Goal: Leave review/rating: Leave review/rating

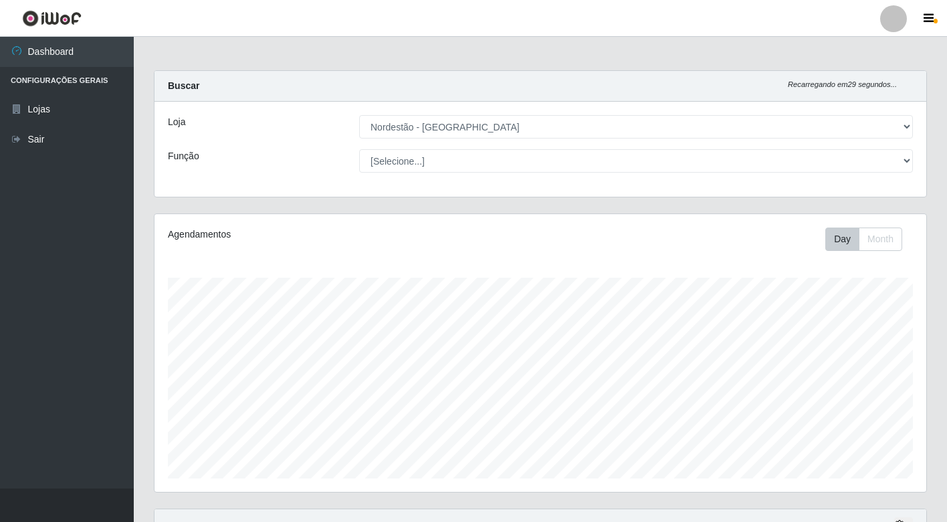
select select "454"
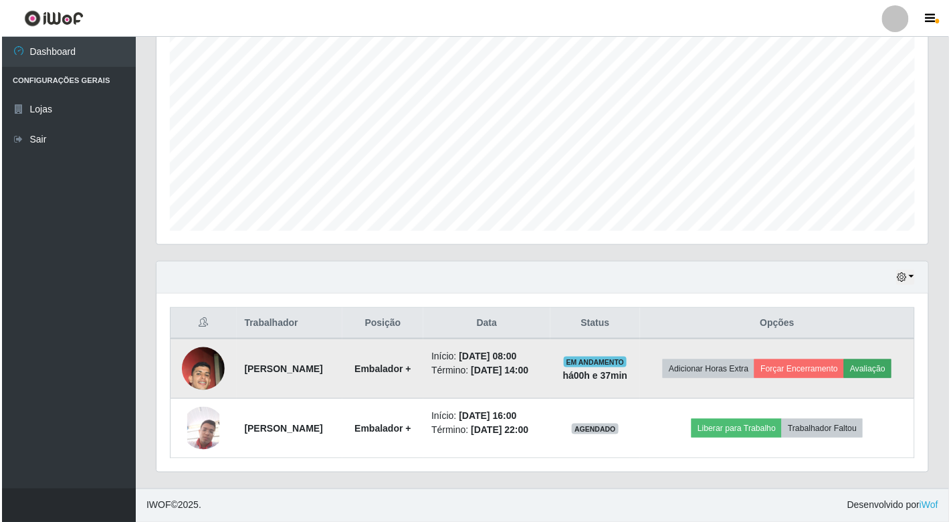
scroll to position [277, 772]
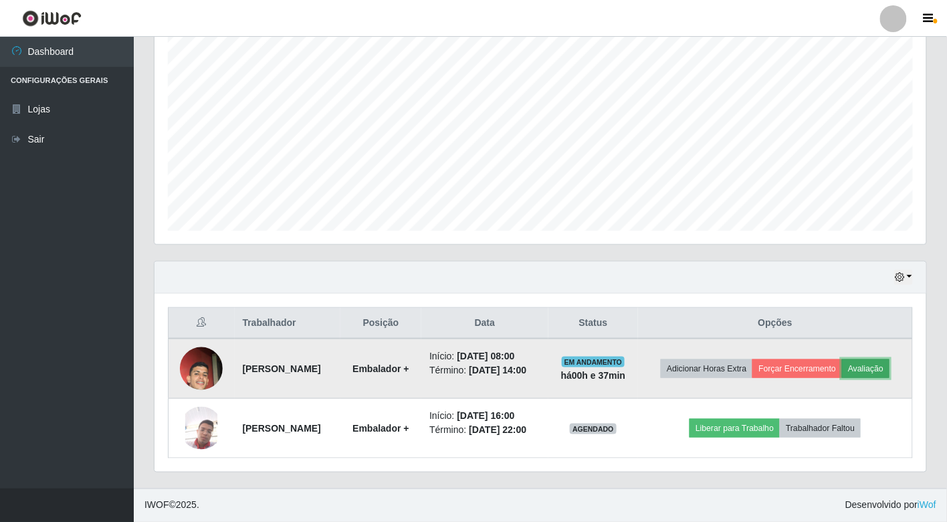
click at [842, 359] on button "Avaliação" at bounding box center [865, 368] width 47 height 19
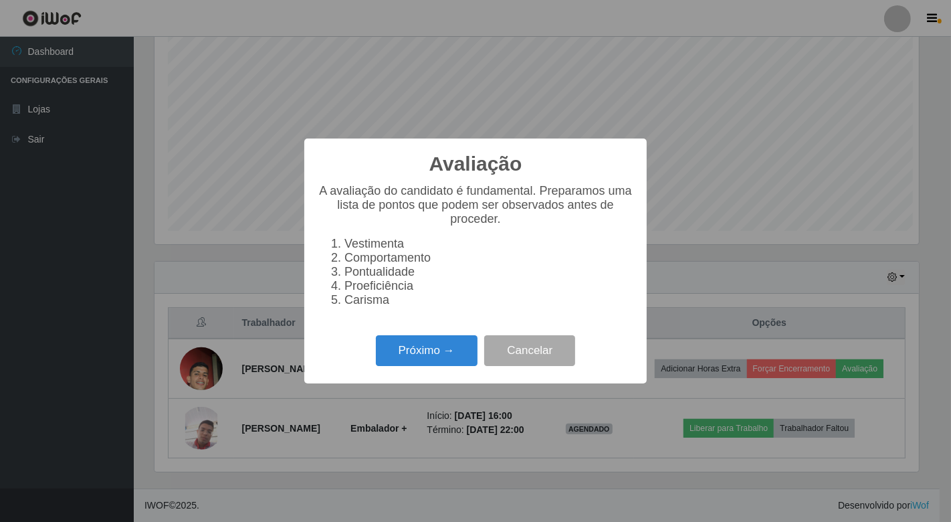
scroll to position [277, 764]
click at [437, 357] on button "Próximo →" at bounding box center [427, 350] width 102 height 31
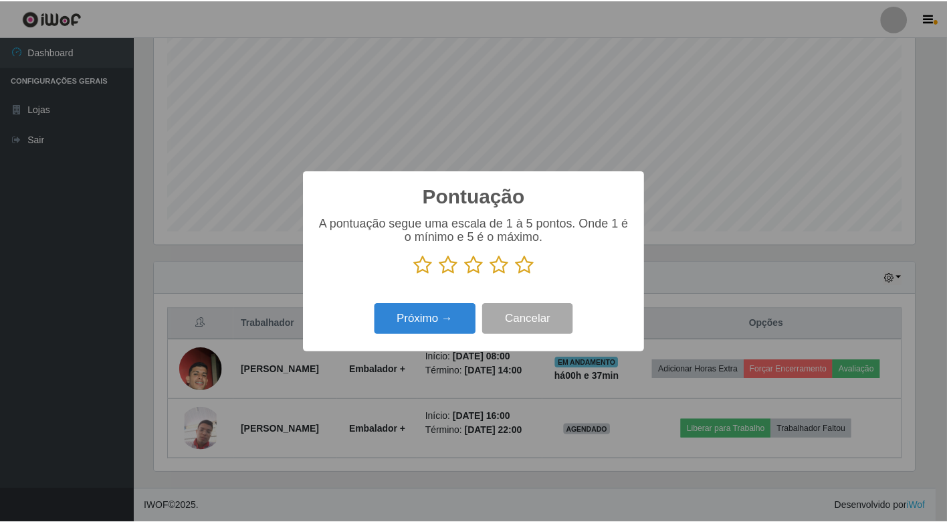
scroll to position [668599, 668112]
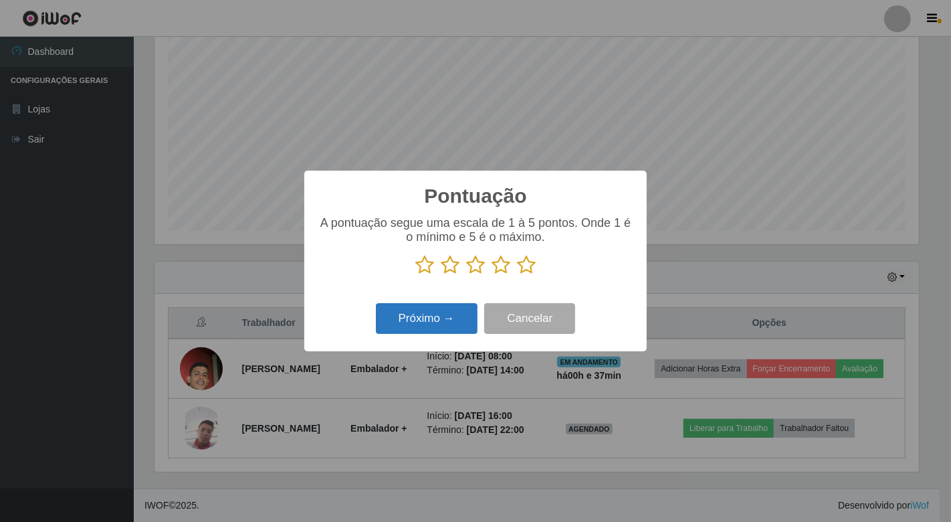
click at [448, 318] on button "Próximo →" at bounding box center [427, 318] width 102 height 31
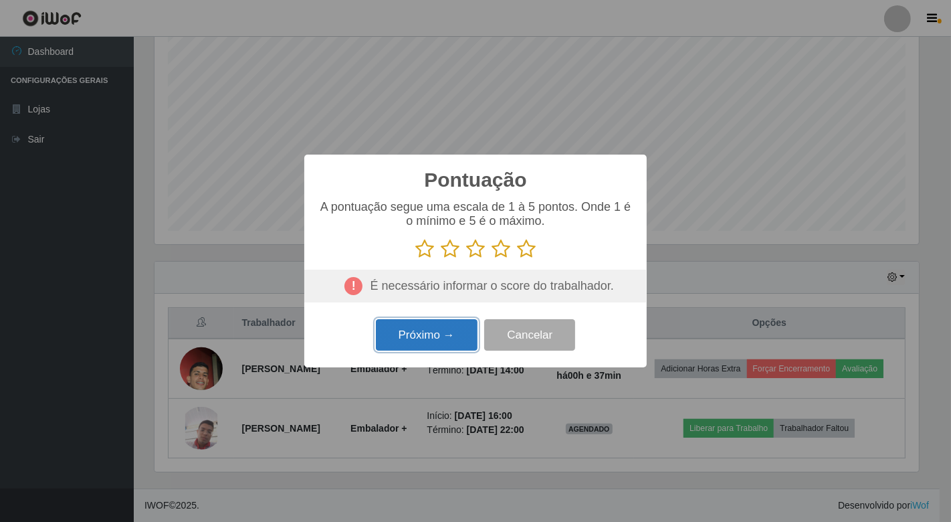
click at [442, 332] on button "Próximo →" at bounding box center [427, 334] width 102 height 31
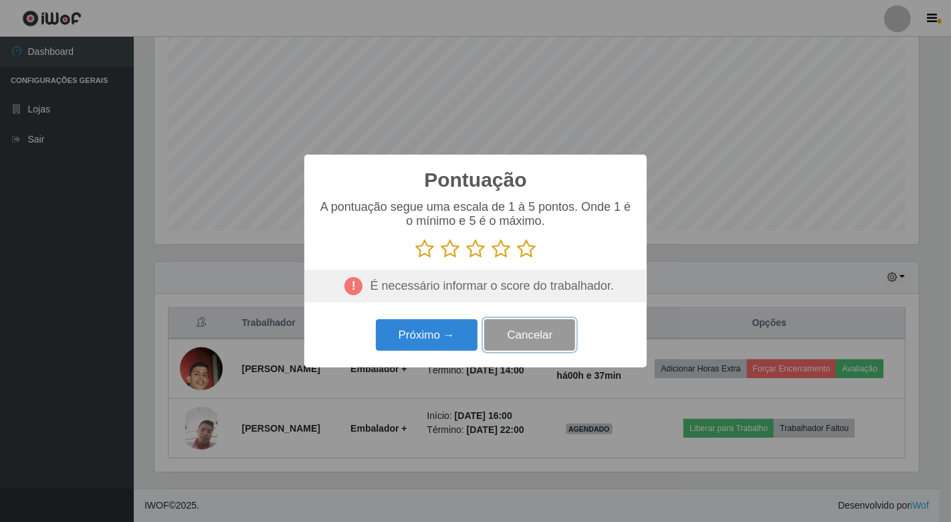
click at [499, 340] on button "Cancelar" at bounding box center [529, 334] width 91 height 31
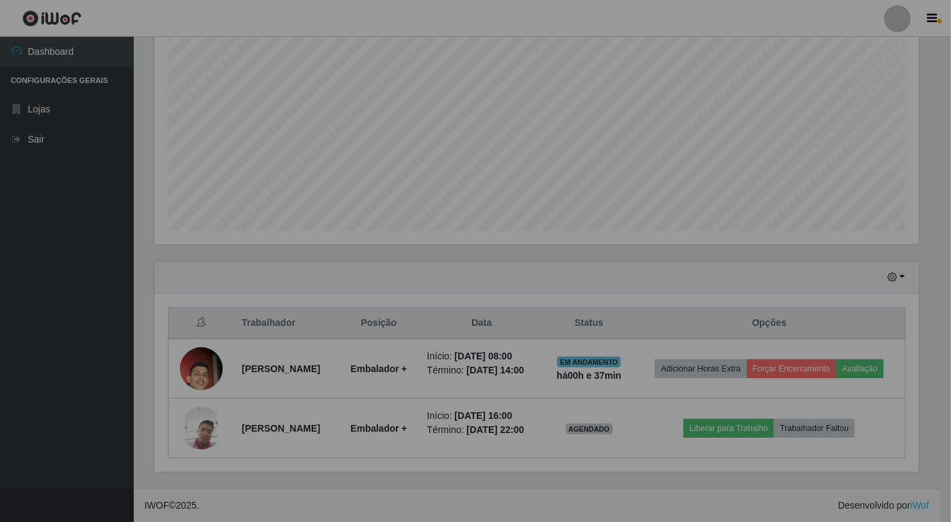
scroll to position [277, 772]
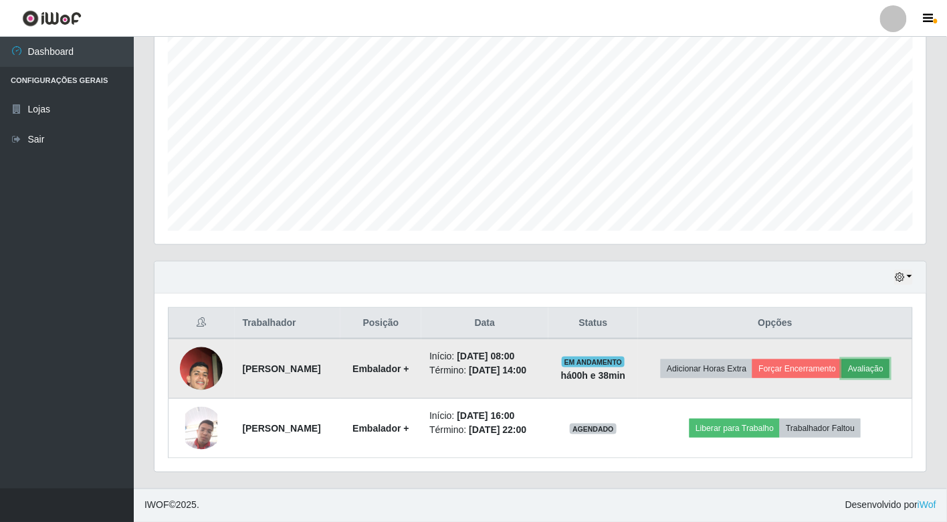
click at [842, 360] on button "Avaliação" at bounding box center [865, 368] width 47 height 19
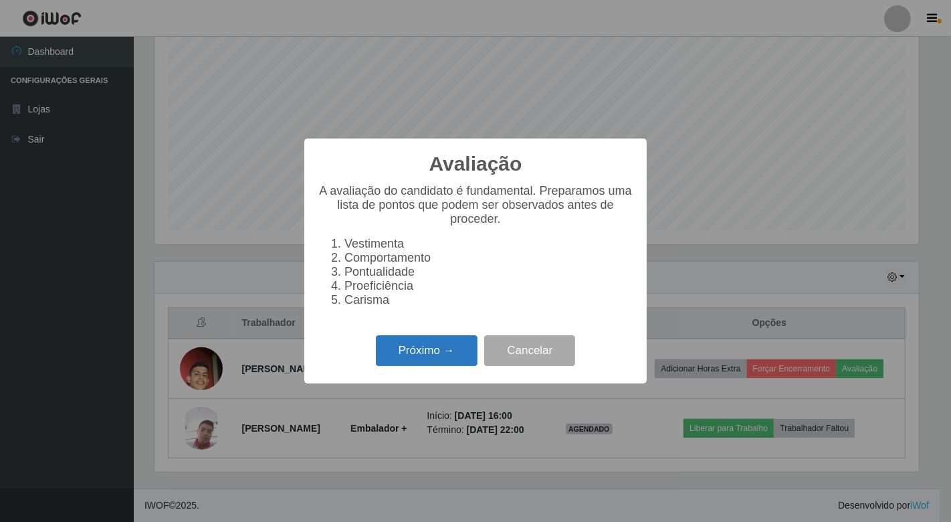
click at [423, 356] on button "Próximo →" at bounding box center [427, 350] width 102 height 31
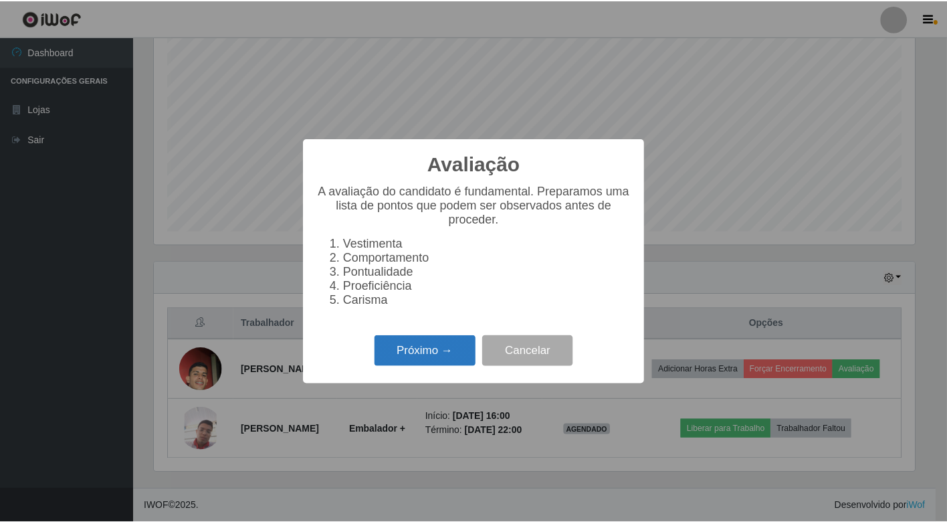
scroll to position [668599, 668112]
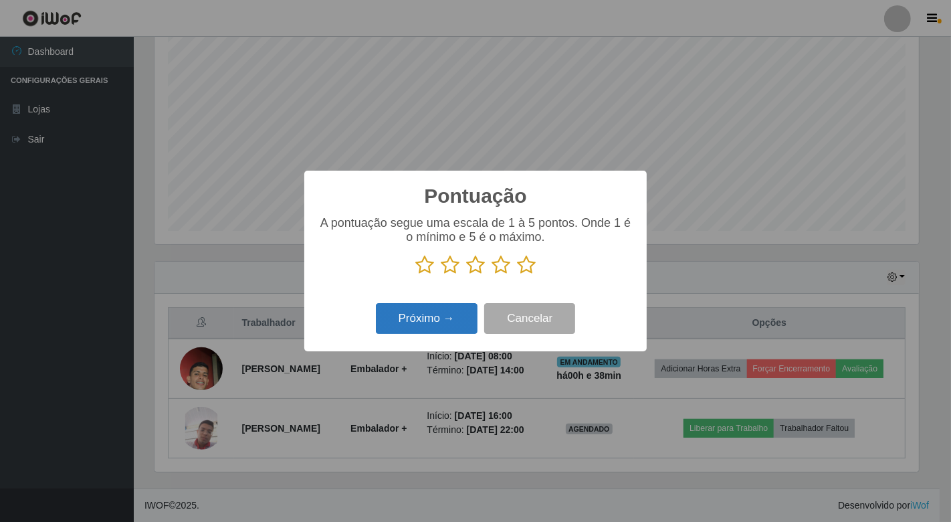
click at [428, 323] on button "Próximo →" at bounding box center [427, 318] width 102 height 31
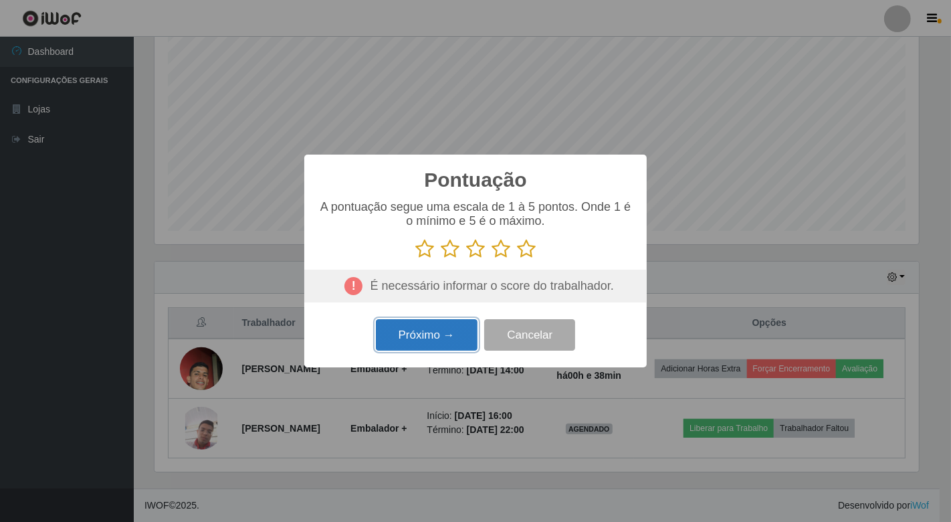
click at [428, 323] on button "Próximo →" at bounding box center [427, 334] width 102 height 31
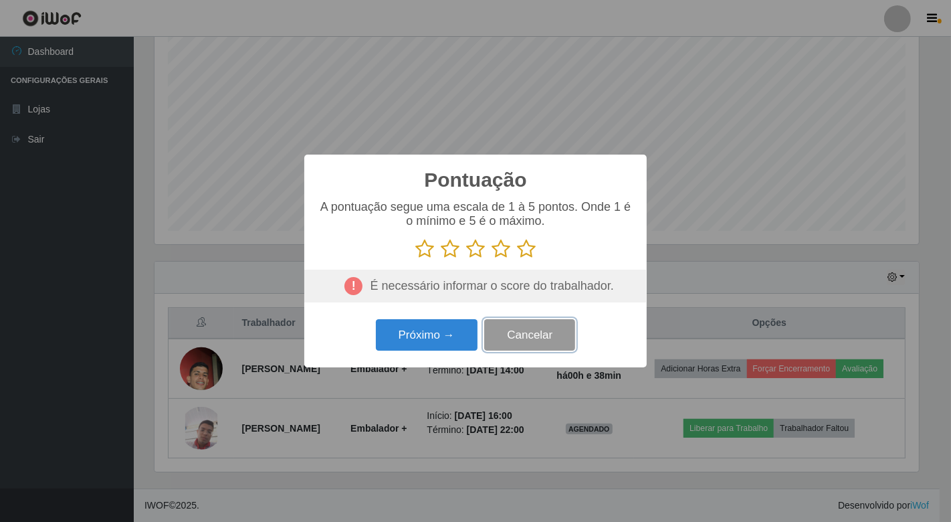
click at [498, 333] on button "Cancelar" at bounding box center [529, 334] width 91 height 31
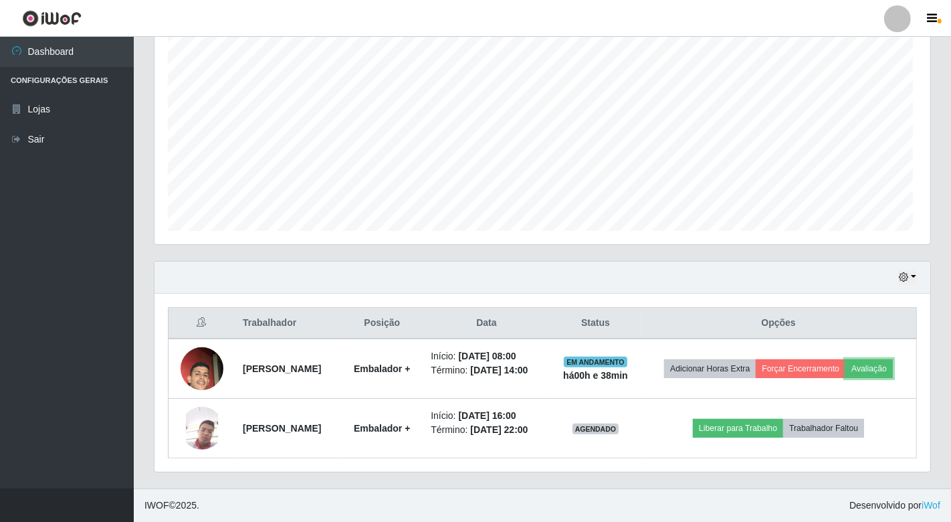
scroll to position [277, 772]
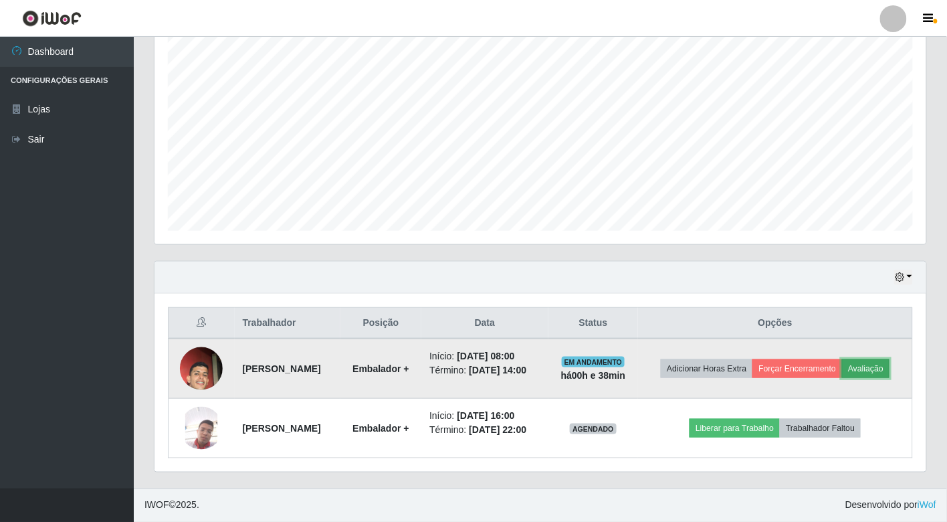
click at [842, 363] on button "Avaliação" at bounding box center [865, 368] width 47 height 19
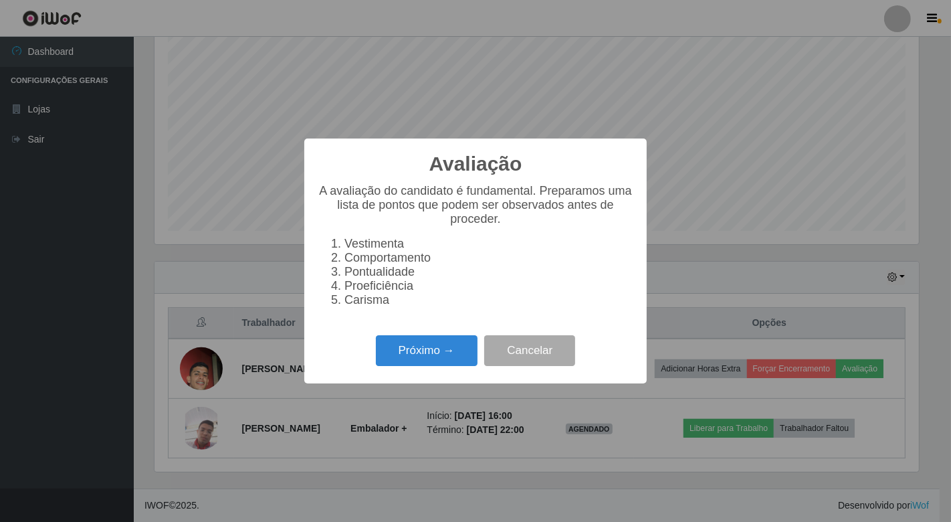
scroll to position [277, 764]
click at [457, 344] on button "Próximo →" at bounding box center [427, 350] width 102 height 31
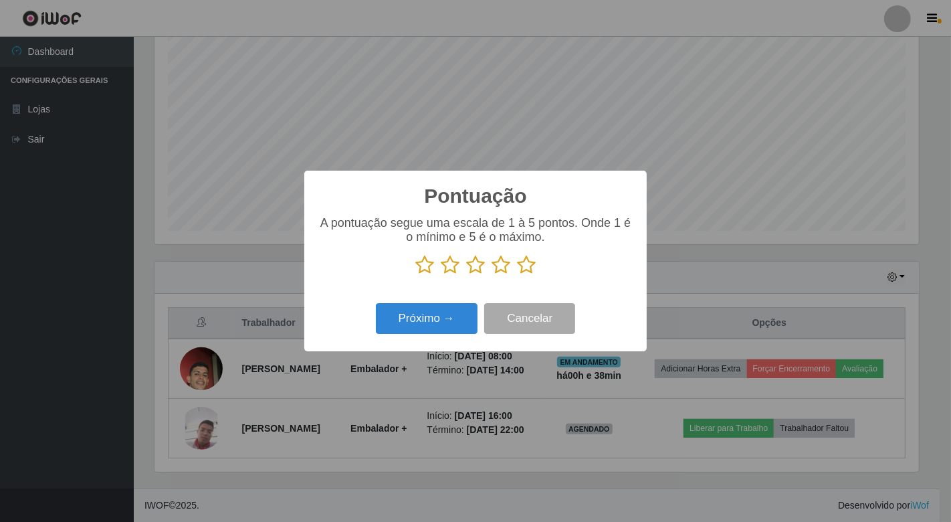
click at [426, 263] on icon at bounding box center [424, 265] width 19 height 20
click at [415, 275] on input "radio" at bounding box center [415, 275] width 0 height 0
click at [419, 308] on button "Próximo →" at bounding box center [427, 318] width 102 height 31
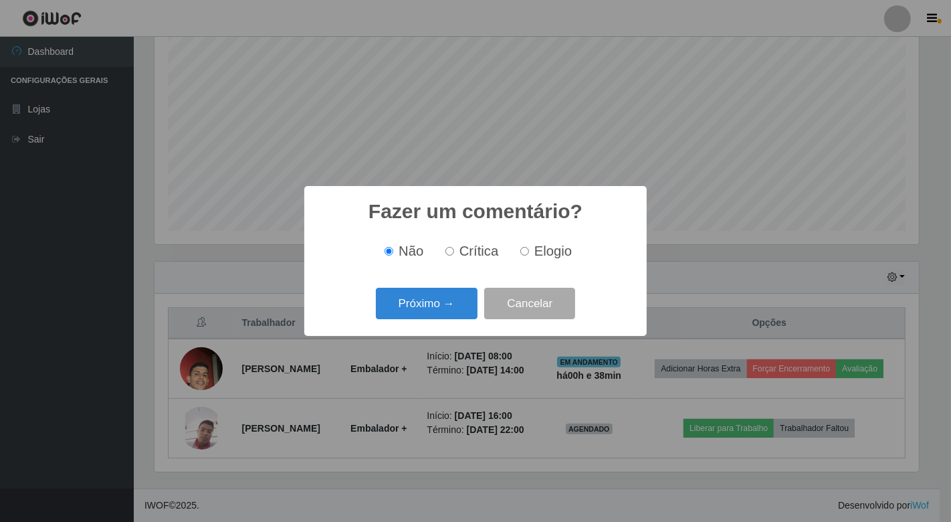
click at [419, 308] on button "Próximo →" at bounding box center [427, 303] width 102 height 31
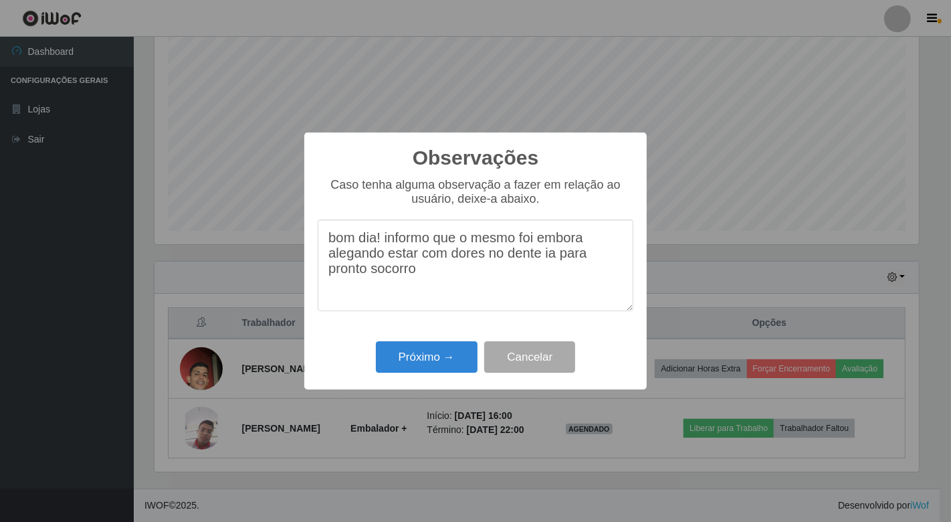
click at [542, 262] on textarea "bom dia! informo que o mesmo foi embora alegando estar com dores no dente ia pa…" at bounding box center [476, 265] width 316 height 92
click at [574, 260] on textarea "bom dia! informo que o mesmo foi embora alegando estar com dores no dente foi i…" at bounding box center [476, 265] width 316 height 92
click at [421, 280] on textarea "bom dia! informo que o mesmo foi embora alegando estar com dores no dente foi p…" at bounding box center [476, 265] width 316 height 92
type textarea "bom dia! informo que o mesmo foi embora alegando estar com dores no dente foi p…"
click at [425, 352] on button "Próximo →" at bounding box center [427, 356] width 102 height 31
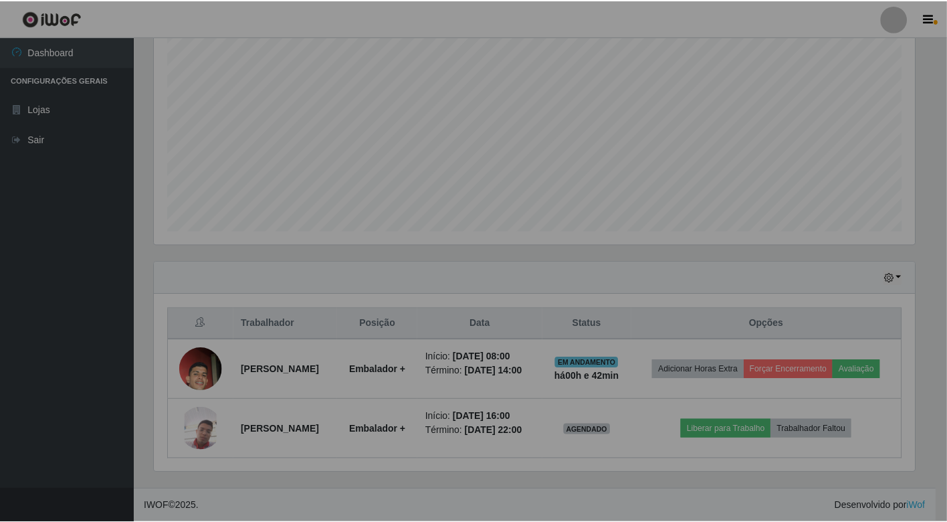
scroll to position [277, 772]
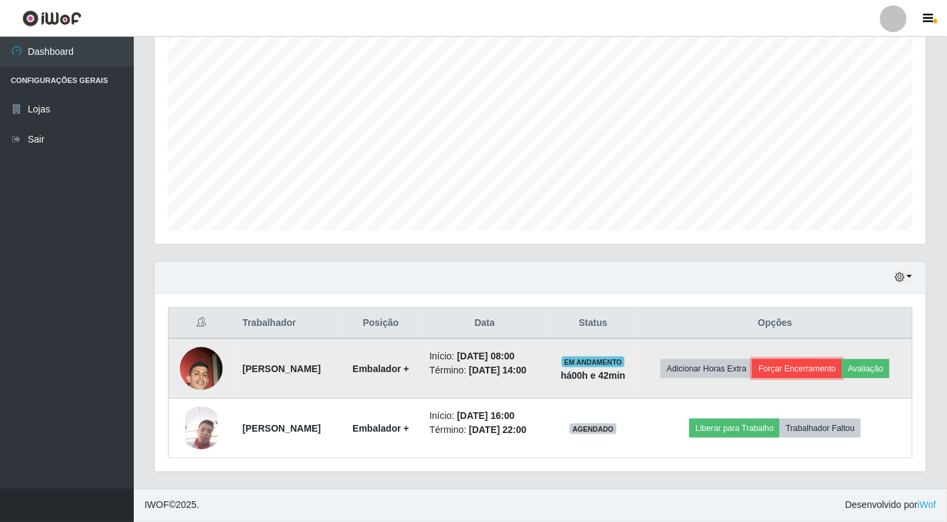
click at [841, 359] on button "Forçar Encerramento" at bounding box center [797, 368] width 90 height 19
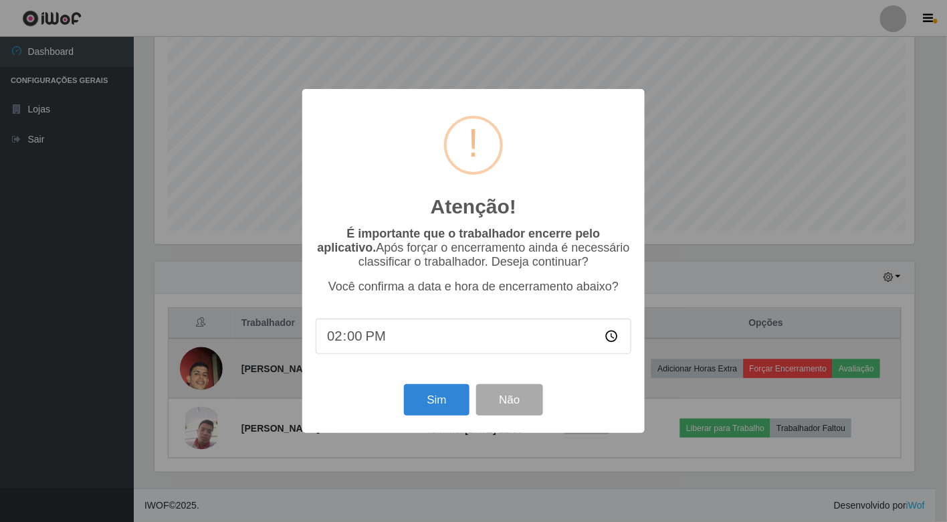
scroll to position [277, 764]
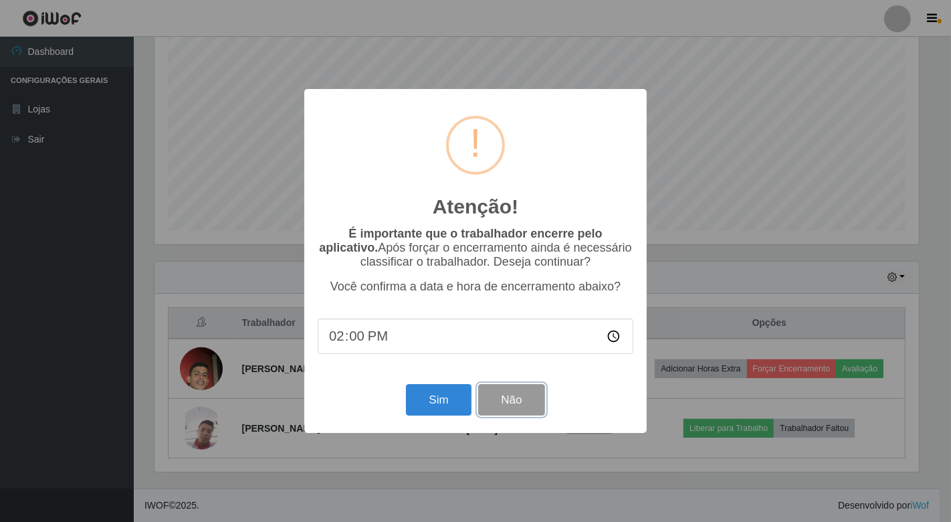
click at [520, 399] on button "Não" at bounding box center [511, 399] width 66 height 31
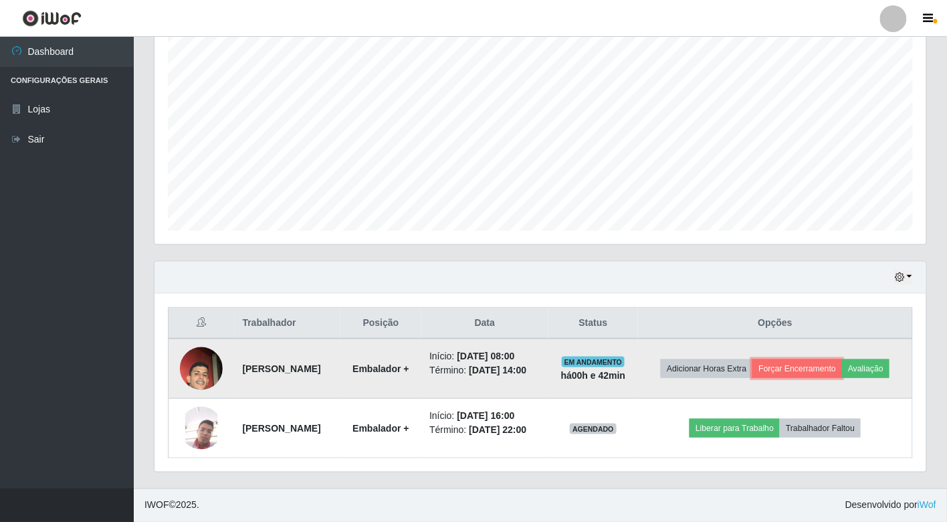
scroll to position [248, 0]
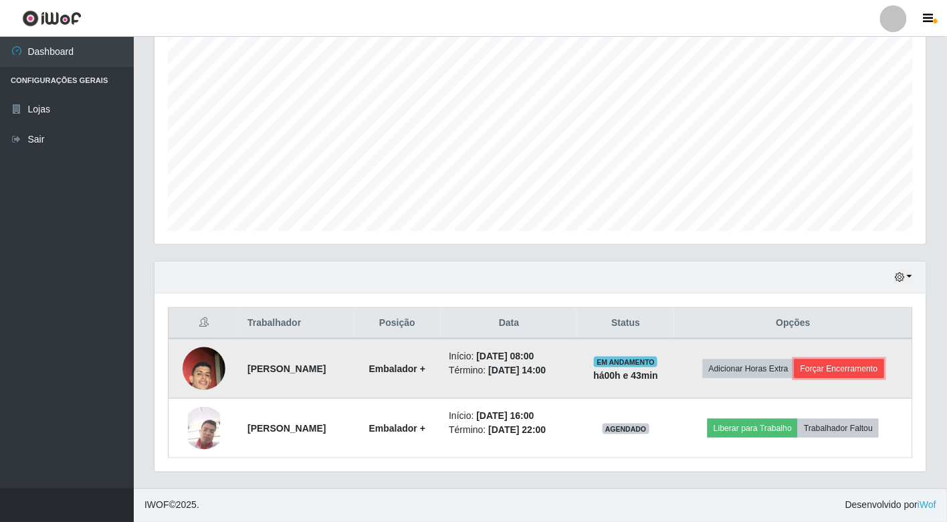
click at [831, 365] on button "Forçar Encerramento" at bounding box center [840, 368] width 90 height 19
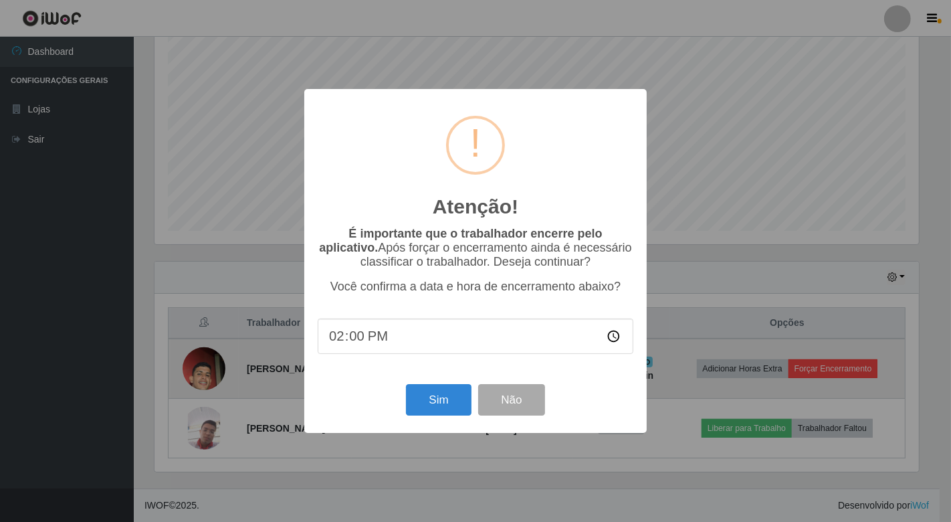
scroll to position [277, 764]
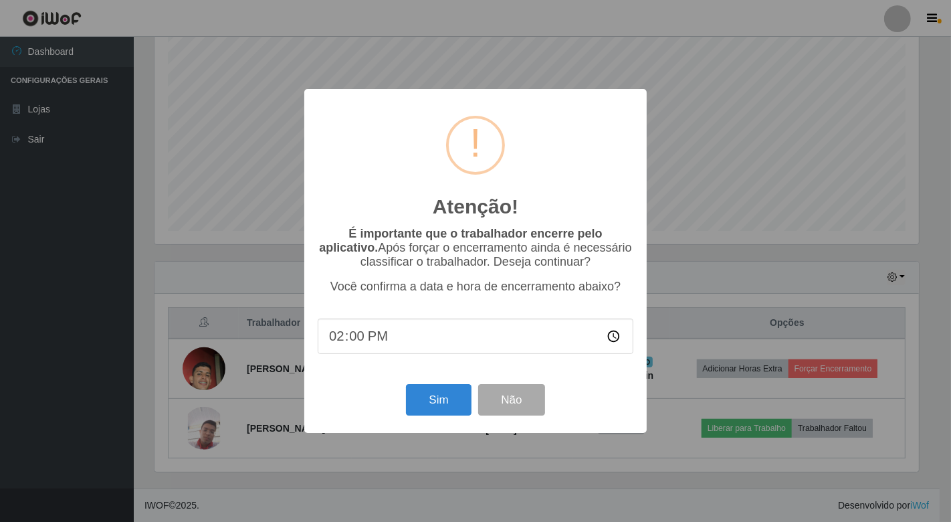
click at [610, 337] on input "14:00" at bounding box center [476, 335] width 316 height 35
type input "08:05"
click at [441, 399] on button "Sim" at bounding box center [438, 399] width 65 height 31
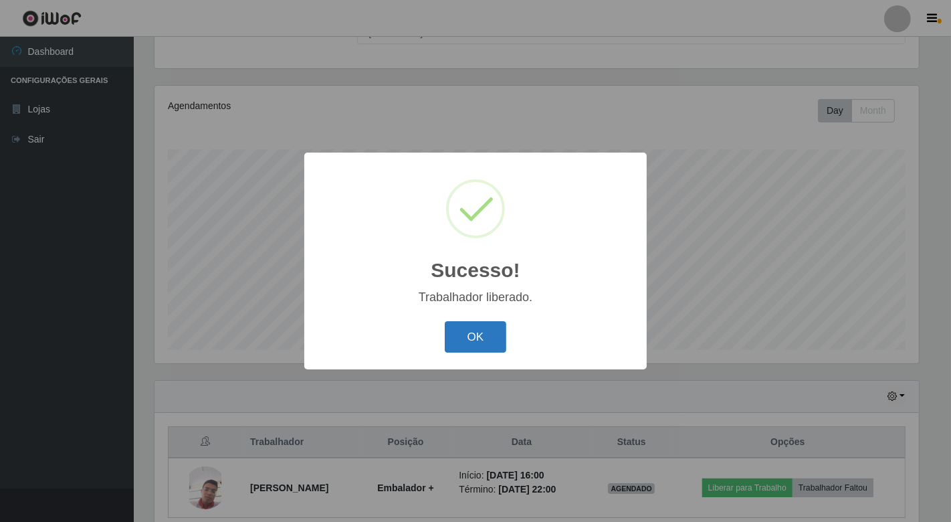
click at [477, 332] on button "OK" at bounding box center [476, 336] width 62 height 31
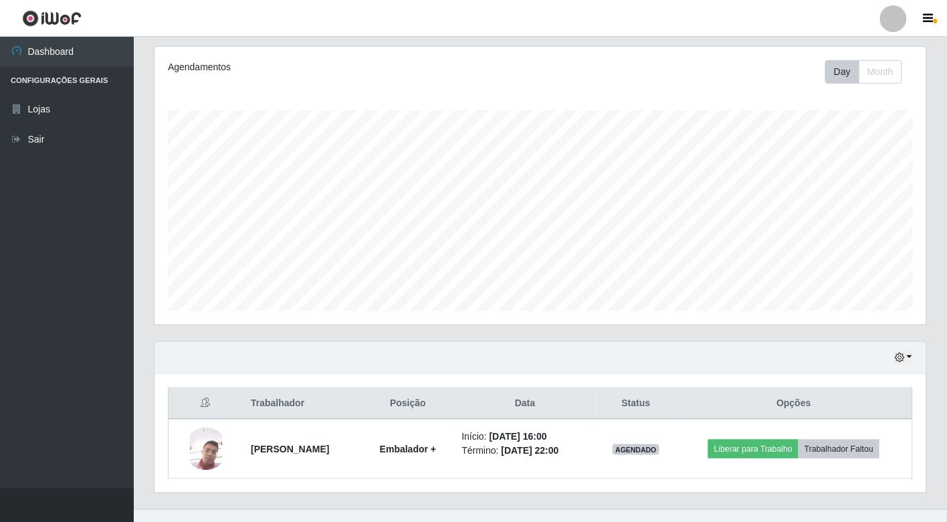
scroll to position [188, 0]
